Goal: Share content

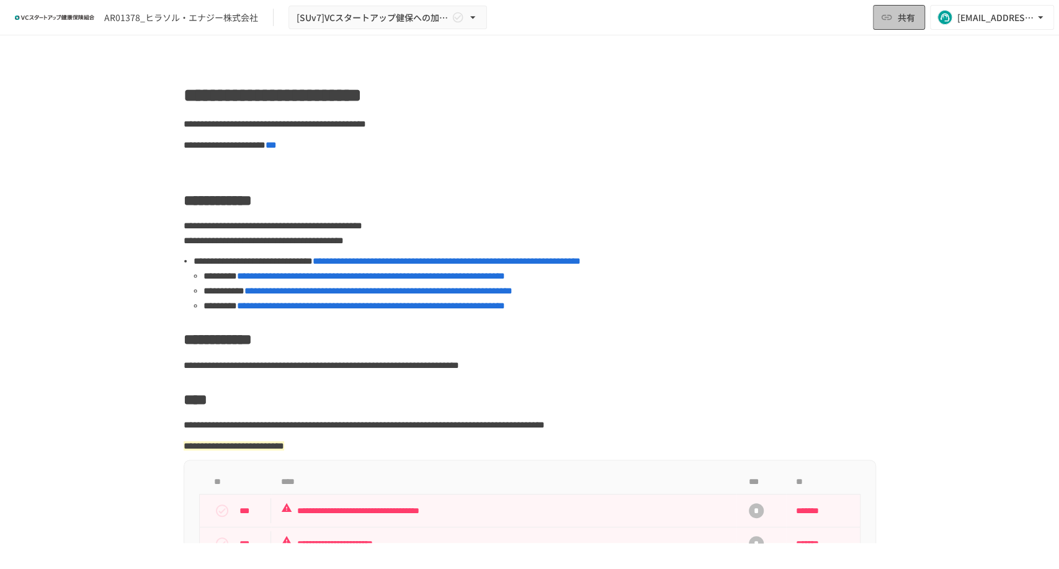
click at [899, 17] on span "共有" at bounding box center [906, 18] width 17 height 14
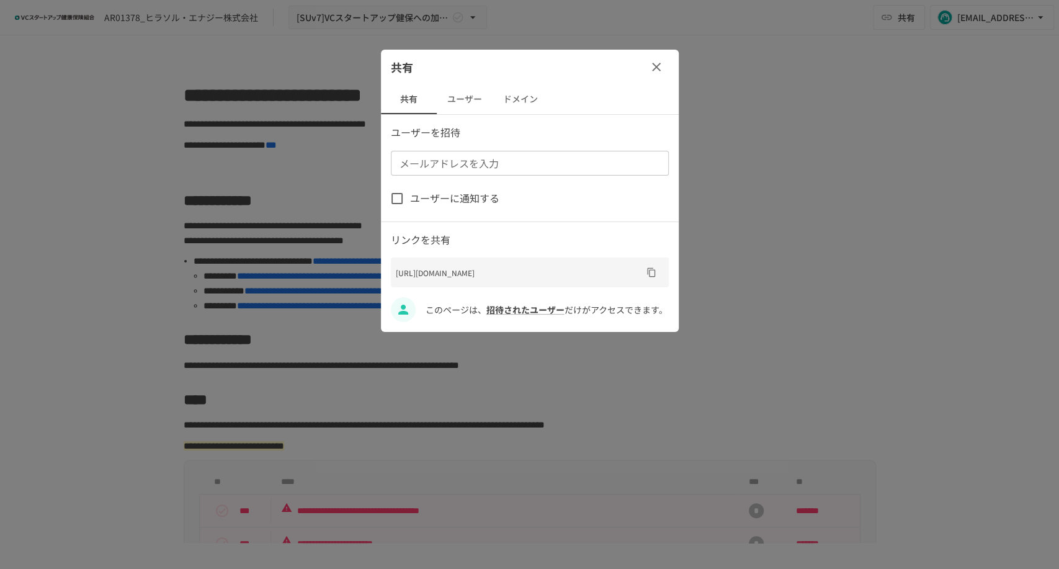
click at [467, 94] on button "ユーザー" at bounding box center [465, 99] width 56 height 30
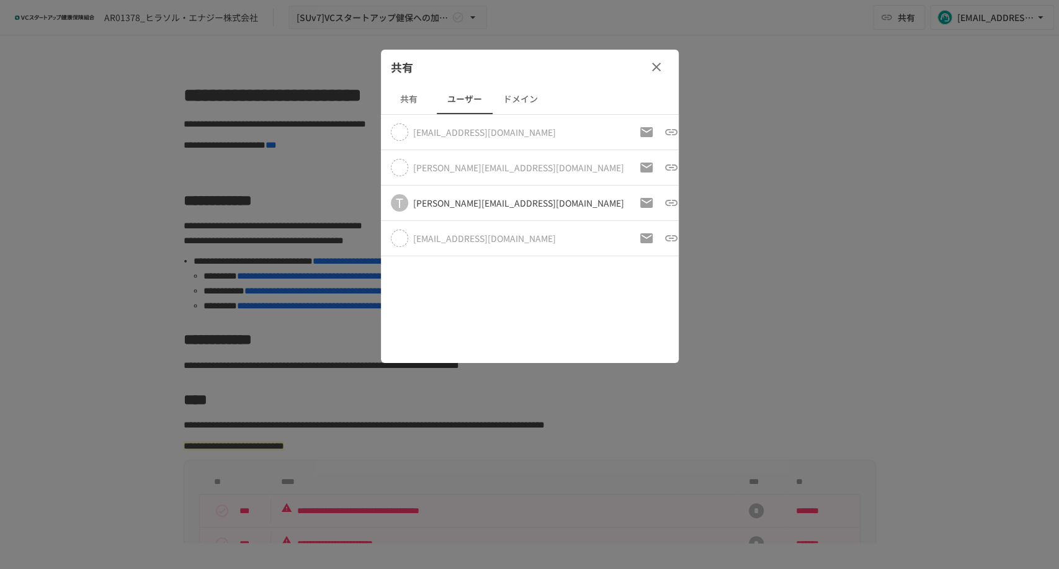
click at [657, 70] on icon "button" at bounding box center [656, 67] width 15 height 15
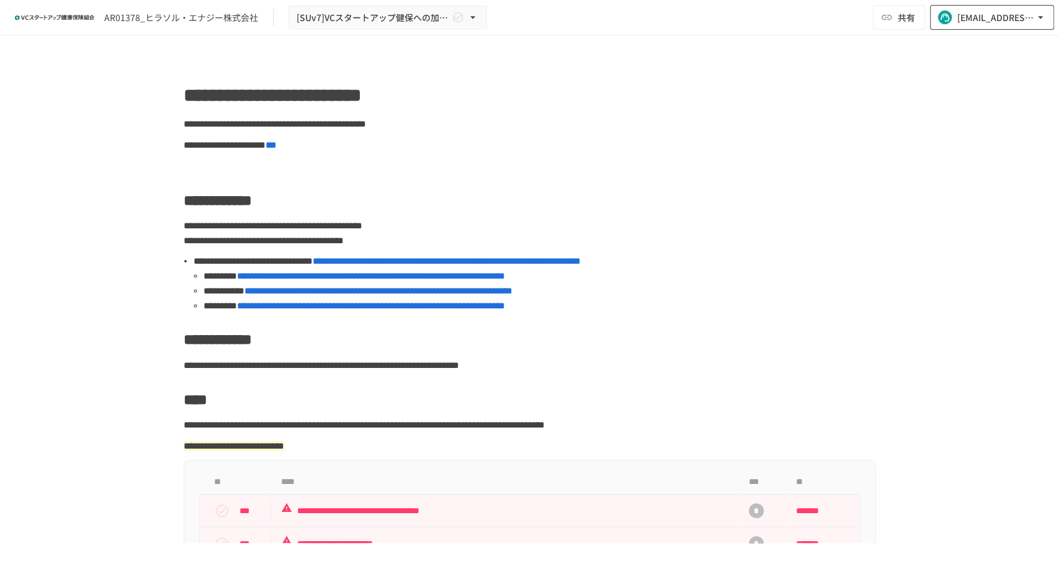
click at [979, 20] on div "[EMAIL_ADDRESS][DOMAIN_NAME]" at bounding box center [996, 18] width 77 height 16
click at [805, 47] on div at bounding box center [529, 284] width 1059 height 569
click at [899, 19] on span "共有" at bounding box center [906, 18] width 17 height 14
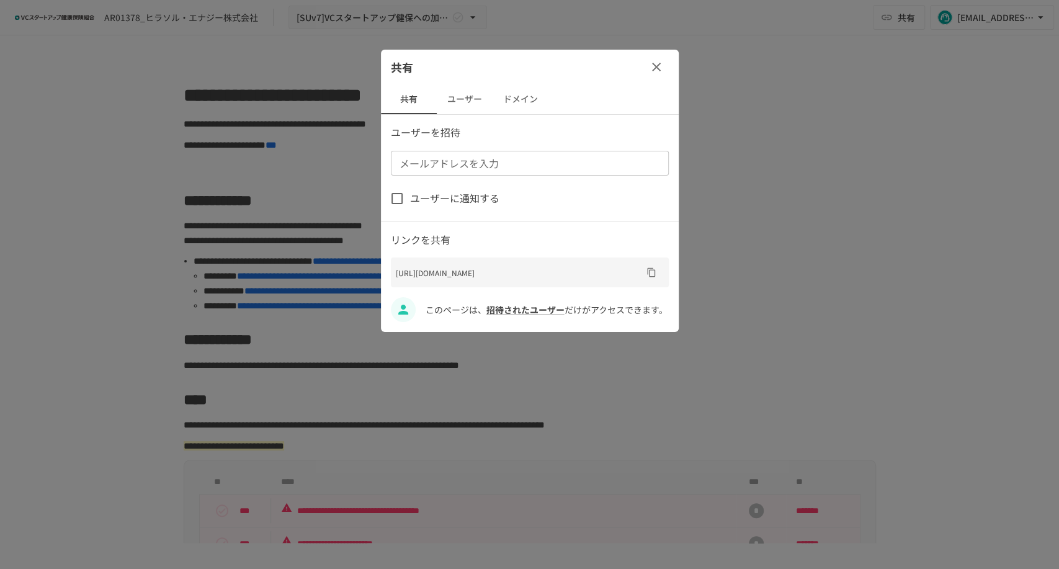
click at [448, 99] on button "ユーザー" at bounding box center [465, 99] width 56 height 30
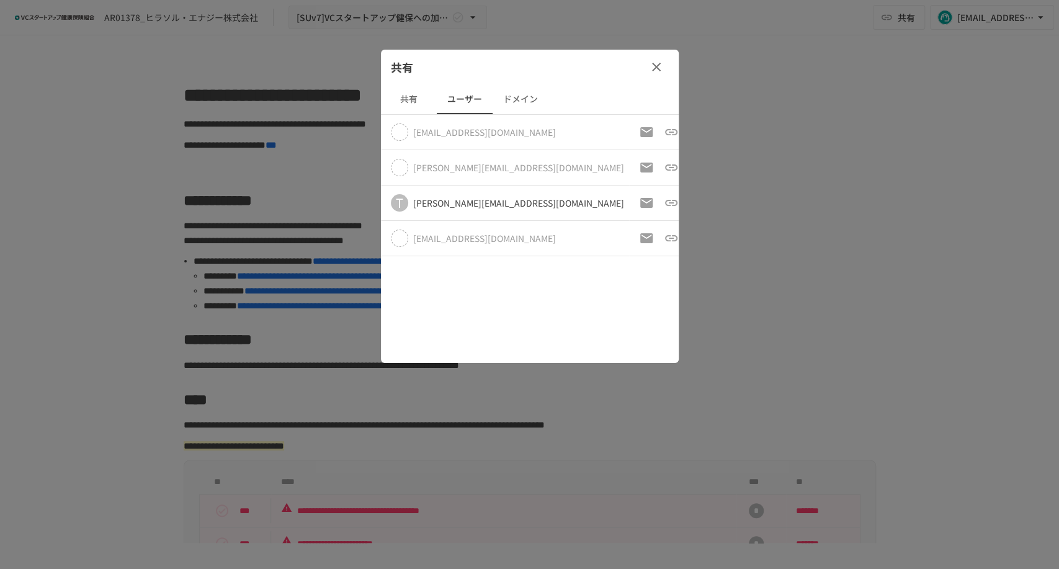
click at [663, 67] on button "button" at bounding box center [656, 67] width 25 height 25
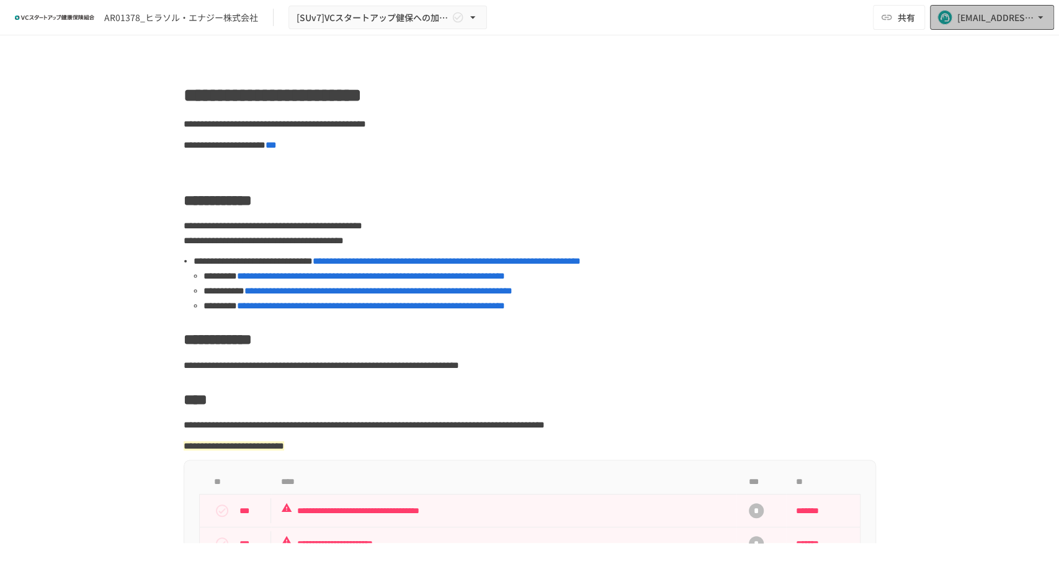
click at [1017, 16] on div "[EMAIL_ADDRESS][DOMAIN_NAME]" at bounding box center [996, 18] width 77 height 16
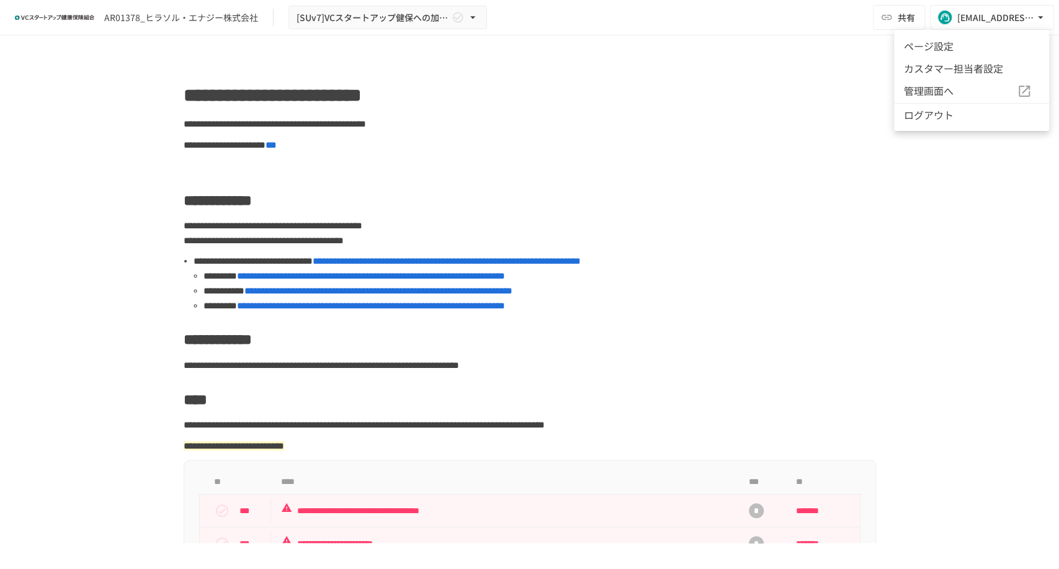
click at [752, 76] on div at bounding box center [529, 284] width 1059 height 569
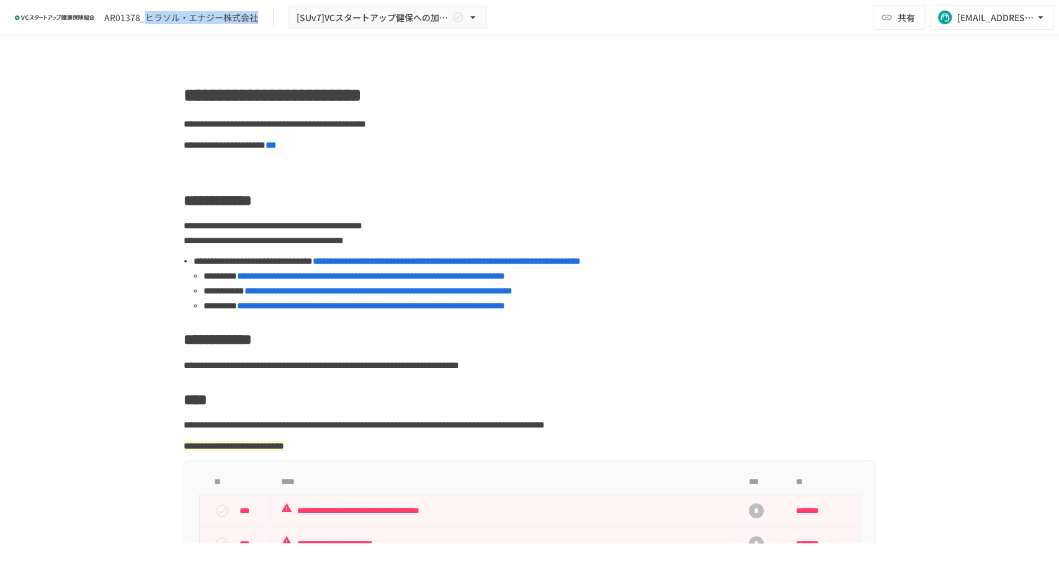
drag, startPoint x: 146, startPoint y: 18, endPoint x: 255, endPoint y: 17, distance: 109.2
click at [255, 17] on div "AR01378_ヒラソル・エナジー株式会社" at bounding box center [181, 17] width 154 height 13
copy div "ヒラソル・エナジー株式会社"
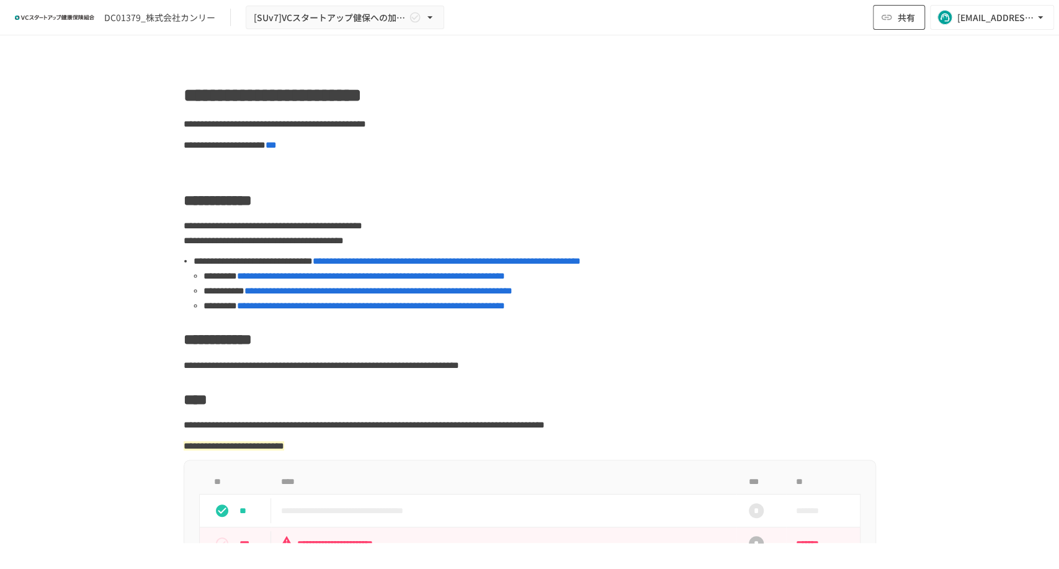
click at [896, 20] on button "共有" at bounding box center [899, 17] width 52 height 25
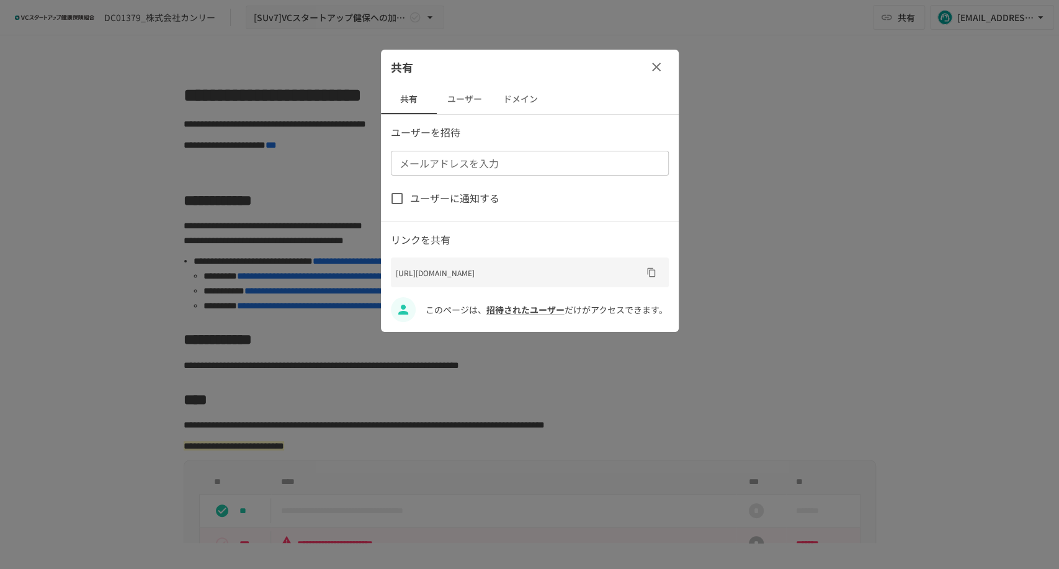
click at [448, 100] on button "ユーザー" at bounding box center [465, 99] width 56 height 30
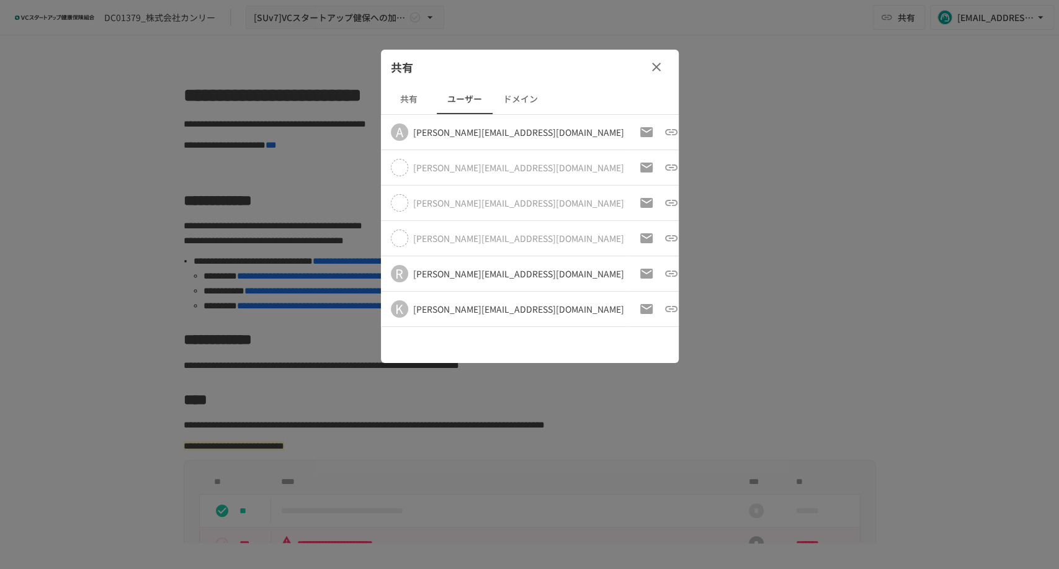
click at [659, 68] on icon "button" at bounding box center [656, 67] width 15 height 15
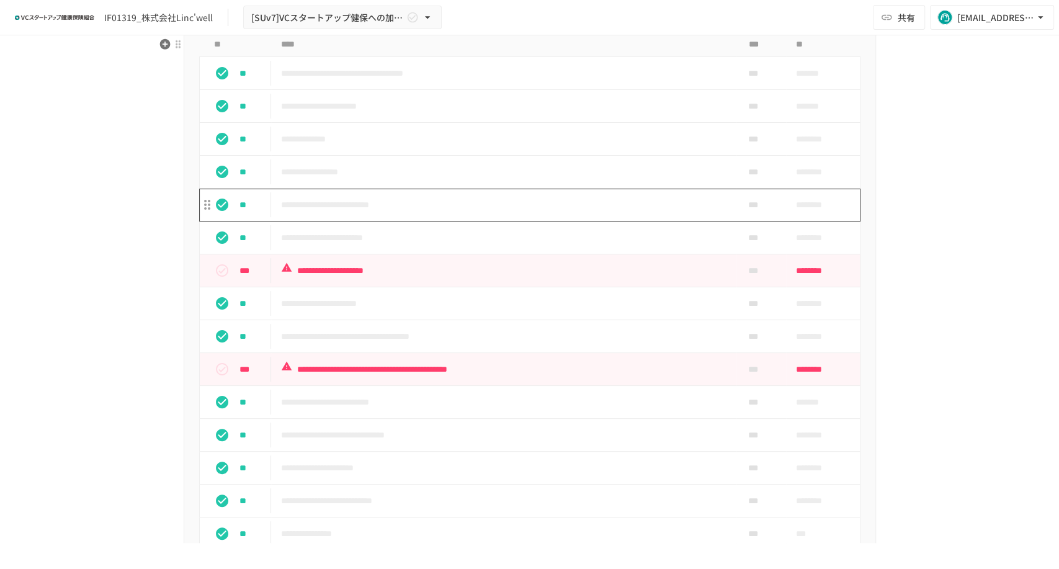
scroll to position [276, 0]
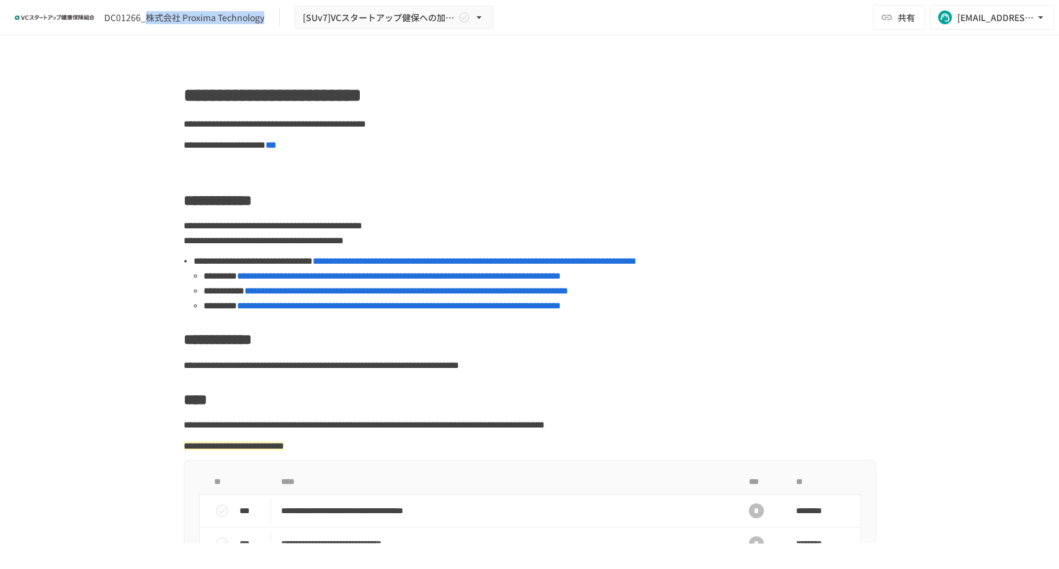
drag, startPoint x: 145, startPoint y: 17, endPoint x: 264, endPoint y: 16, distance: 118.5
click at [264, 16] on div "DC01266_株式会社 Proxima Technology [SUv7]VCスタートアップ健保への加入申請手続き" at bounding box center [254, 18] width 478 height 24
copy div "株式会社 Proxima Technology"
